Goal: Transaction & Acquisition: Download file/media

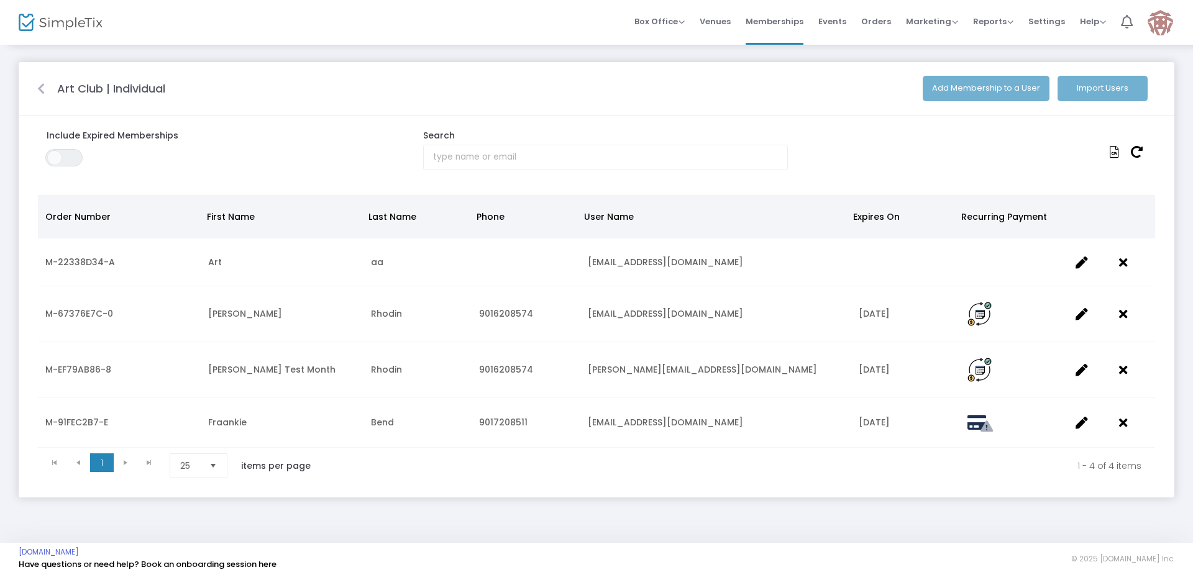
click at [44, 88] on icon at bounding box center [40, 89] width 7 height 12
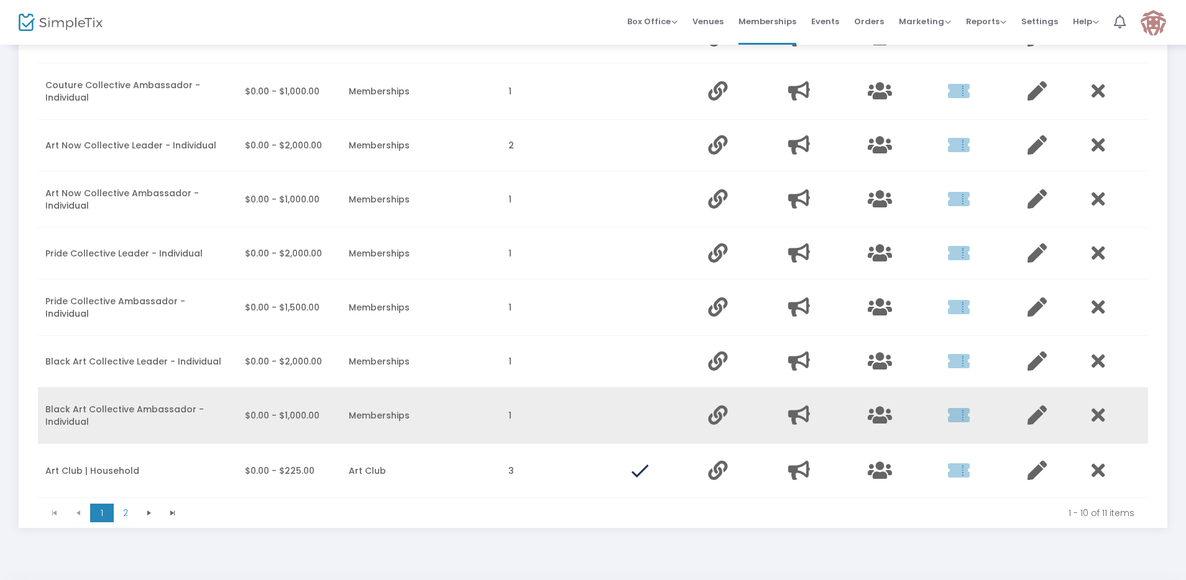
scroll to position [288, 0]
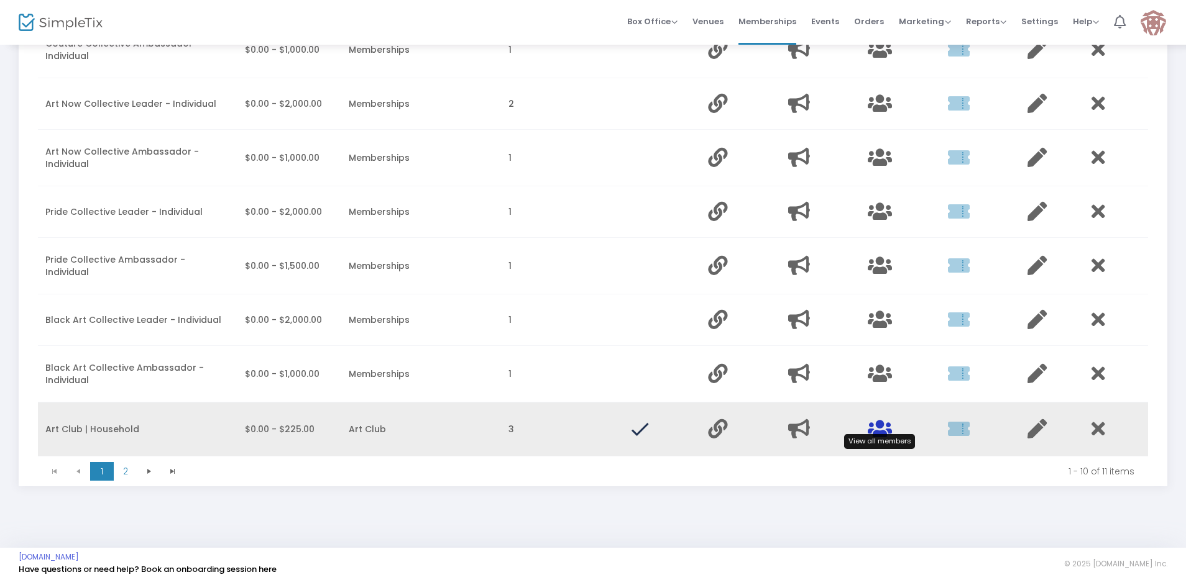
click at [882, 423] on icon "Data table" at bounding box center [879, 428] width 24 height 19
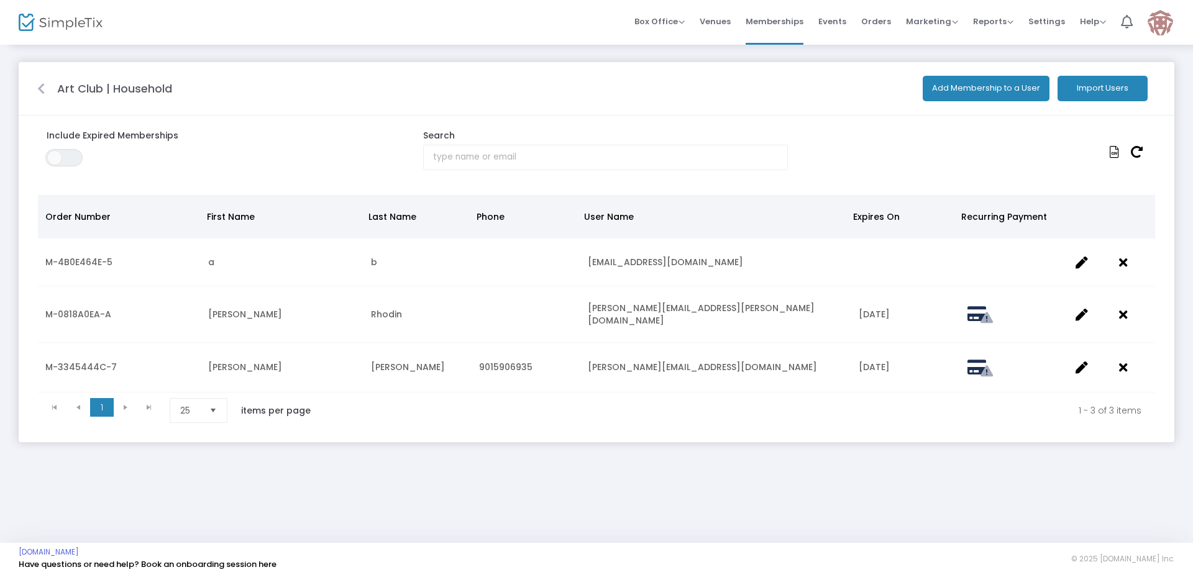
click at [40, 88] on icon at bounding box center [40, 89] width 7 height 12
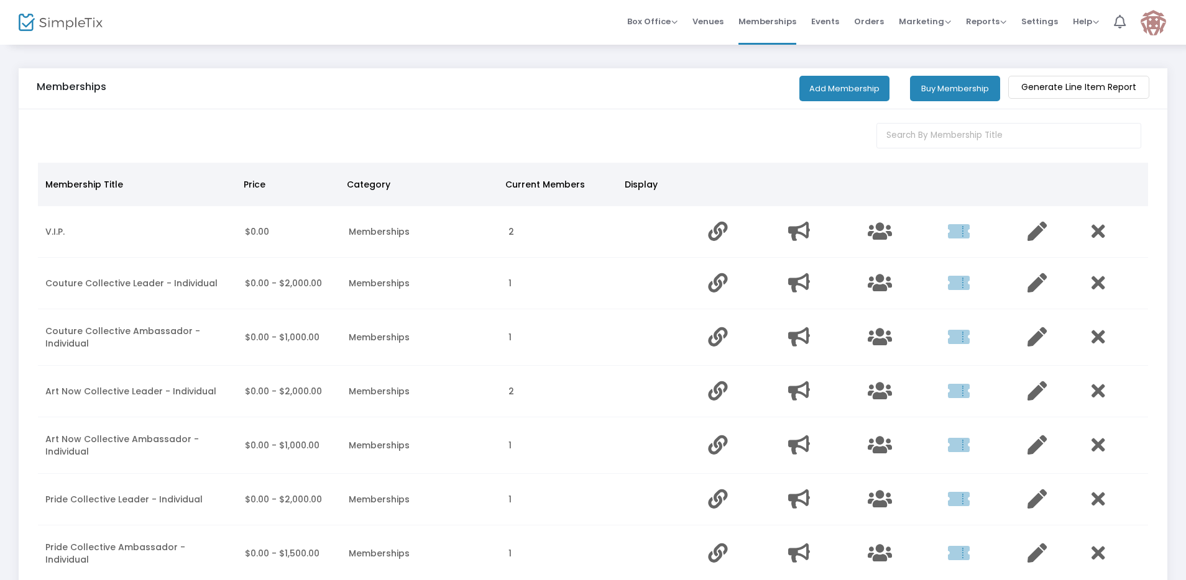
click at [1050, 80] on m-button "Generate Line Item Report" at bounding box center [1078, 87] width 141 height 23
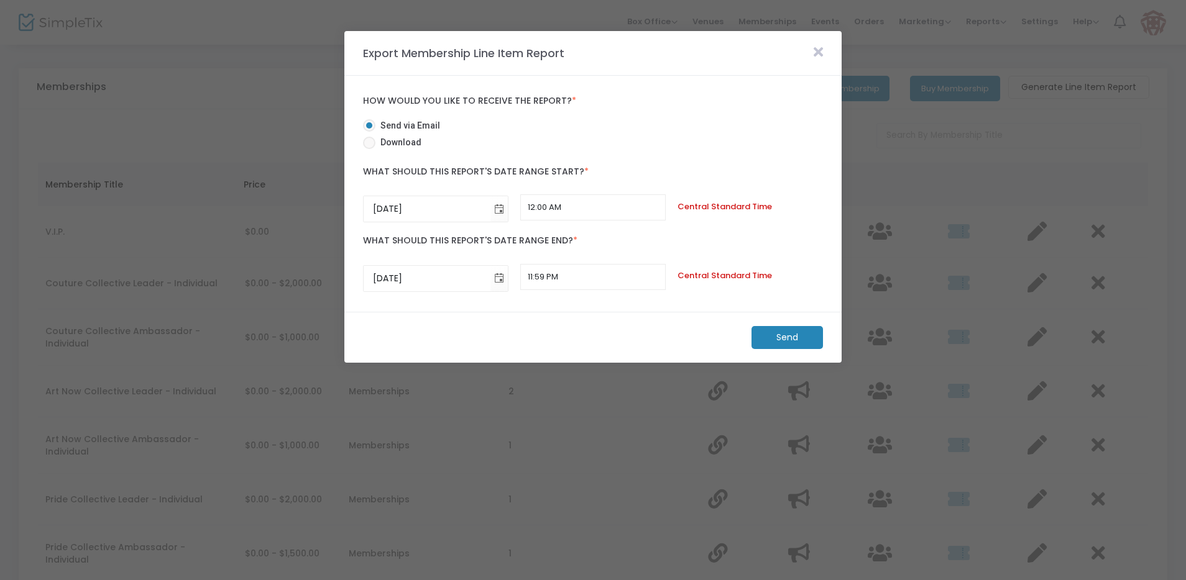
click at [406, 136] on span "Download" at bounding box center [398, 142] width 46 height 13
click at [369, 149] on input "Download" at bounding box center [368, 149] width 1 height 1
radio input "true"
click at [810, 342] on m-button "Download" at bounding box center [776, 337] width 93 height 23
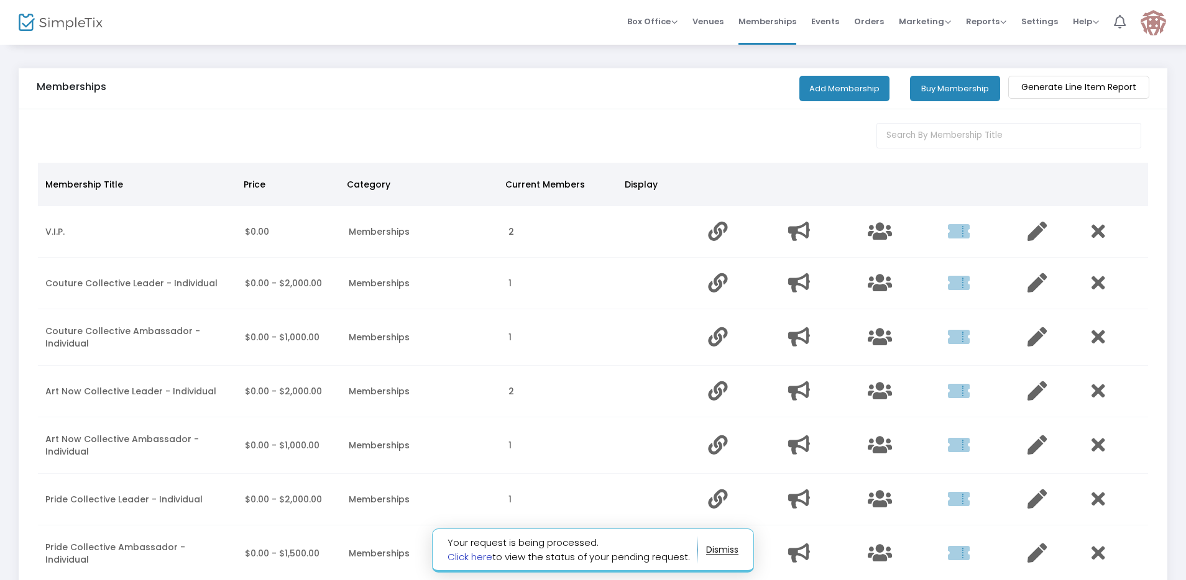
click at [477, 557] on link "Click here" at bounding box center [469, 557] width 45 height 13
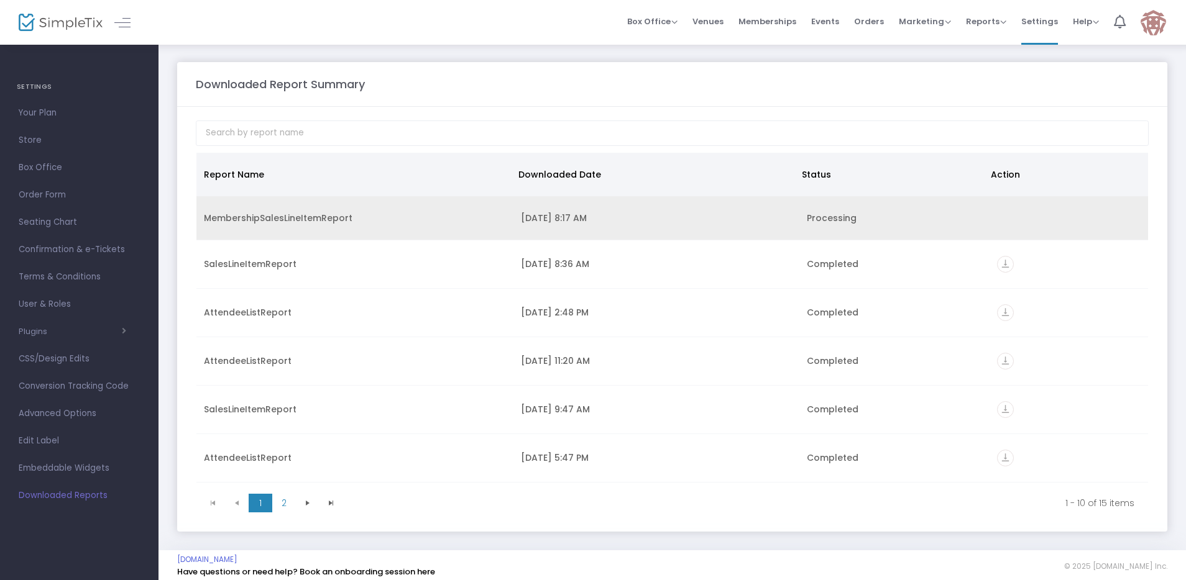
click at [368, 215] on div "MembershipSalesLineItemReport" at bounding box center [355, 218] width 302 height 12
